Goal: Entertainment & Leisure: Consume media (video, audio)

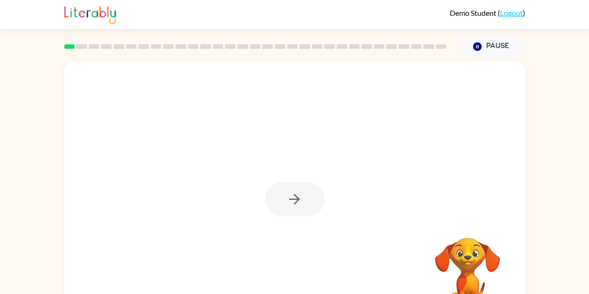
click at [305, 188] on div at bounding box center [295, 199] width 60 height 34
click at [286, 200] on div at bounding box center [295, 199] width 60 height 34
click at [290, 199] on div at bounding box center [295, 199] width 60 height 34
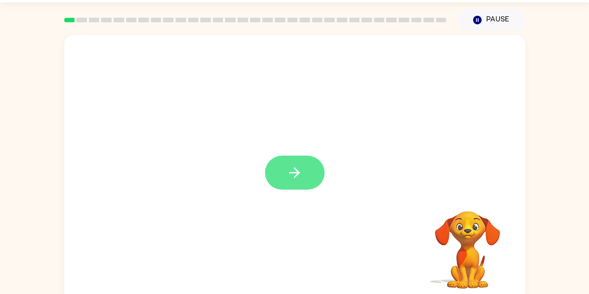
click at [287, 178] on icon "button" at bounding box center [294, 172] width 16 height 16
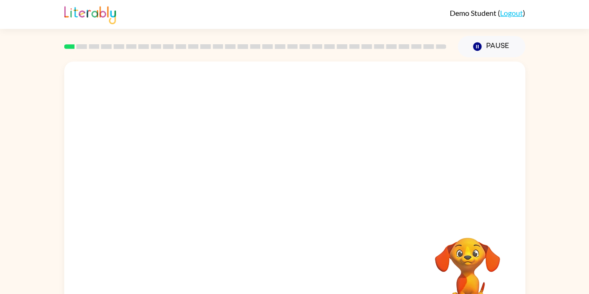
scroll to position [34, 0]
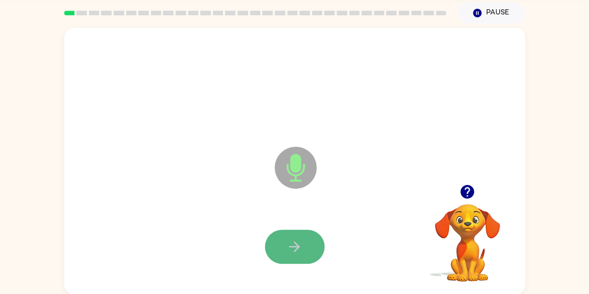
click at [297, 244] on icon "button" at bounding box center [294, 246] width 11 height 11
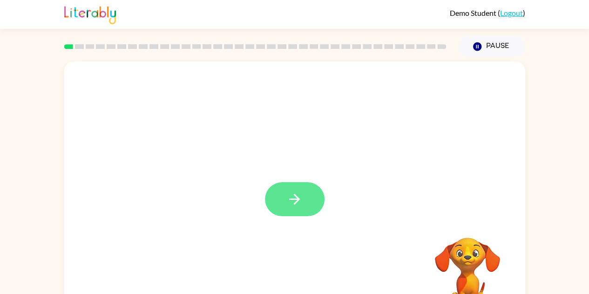
click at [298, 200] on icon "button" at bounding box center [294, 199] width 11 height 11
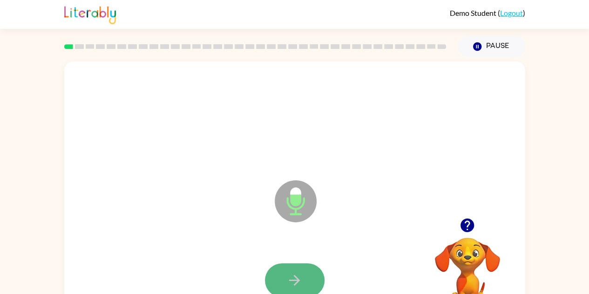
click at [280, 279] on button "button" at bounding box center [295, 280] width 60 height 34
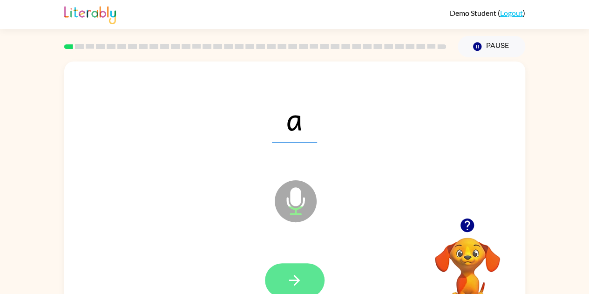
click at [289, 276] on icon "button" at bounding box center [294, 280] width 16 height 16
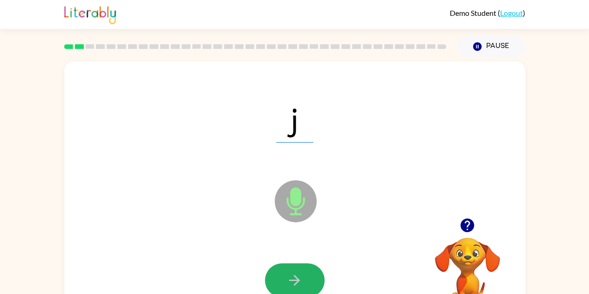
click at [289, 276] on icon "button" at bounding box center [294, 280] width 16 height 16
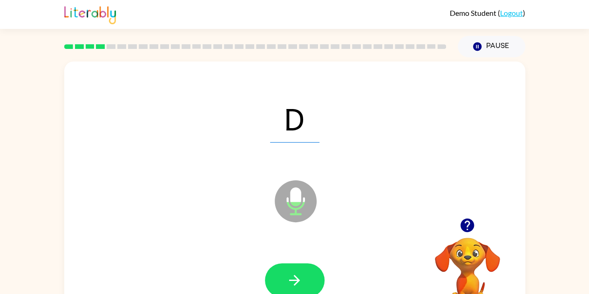
click at [289, 276] on icon "button" at bounding box center [294, 280] width 16 height 16
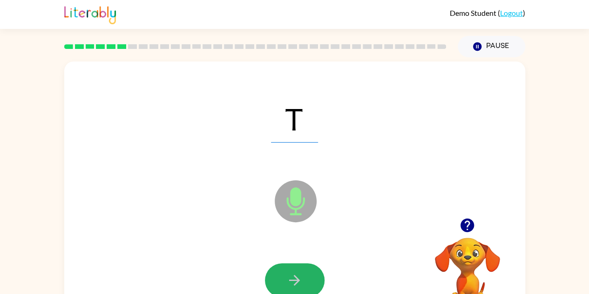
click at [289, 276] on icon "button" at bounding box center [294, 280] width 16 height 16
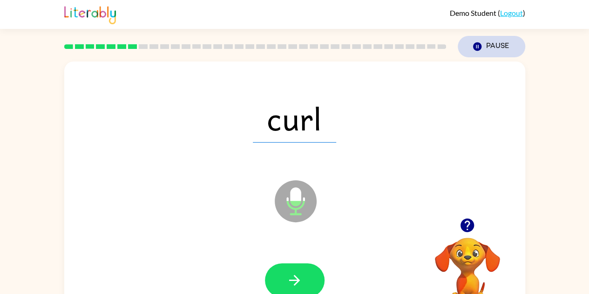
click at [484, 41] on button "Pause Pause" at bounding box center [490, 46] width 67 height 21
